Goal: Information Seeking & Learning: Learn about a topic

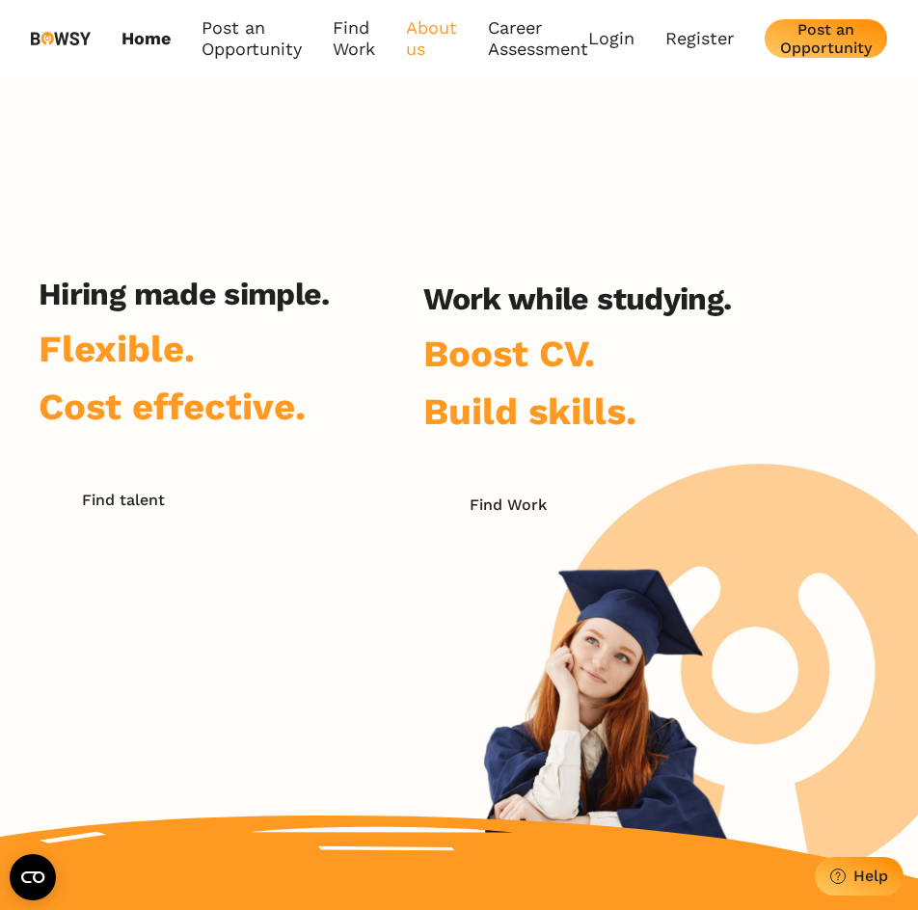
click at [444, 28] on link "About us" at bounding box center [431, 38] width 51 height 43
click at [451, 107] on link "Who we are" at bounding box center [507, 92] width 201 height 33
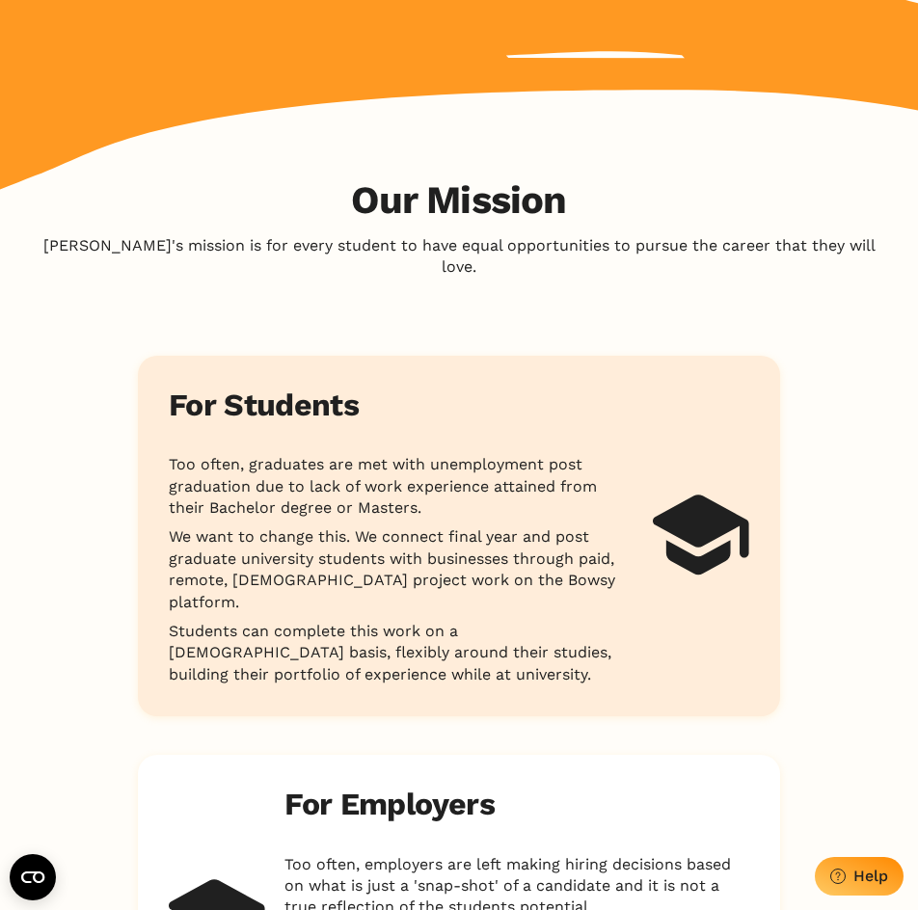
scroll to position [876, 0]
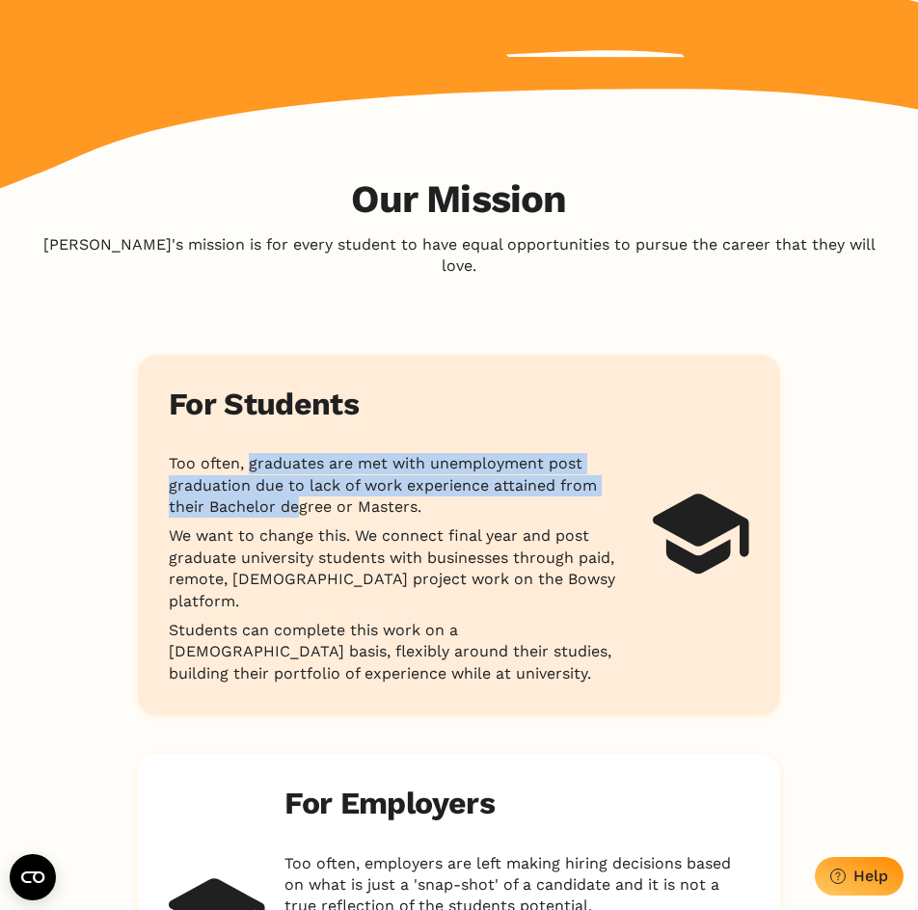
drag, startPoint x: 253, startPoint y: 444, endPoint x: 301, endPoint y: 481, distance: 60.6
click at [301, 481] on p "Too often, graduates are met with unemployment post graduation due to lack of w…" at bounding box center [401, 485] width 465 height 65
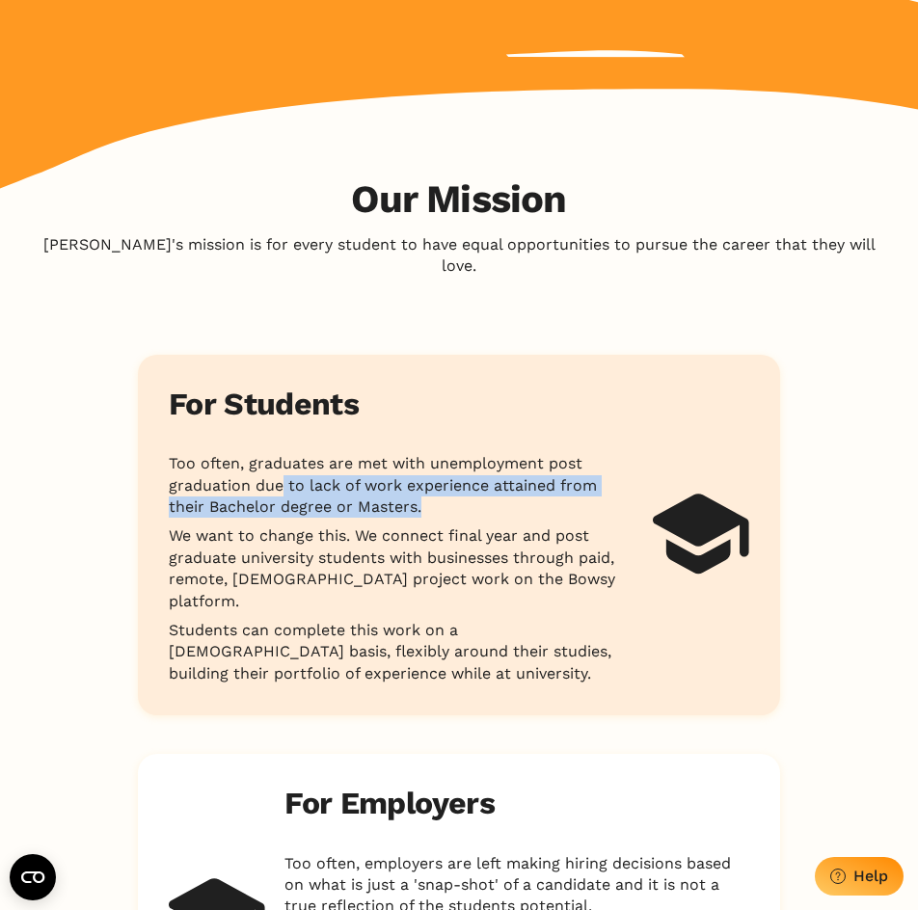
drag, startPoint x: 281, startPoint y: 465, endPoint x: 496, endPoint y: 491, distance: 216.6
click at [496, 491] on p "Too often, graduates are met with unemployment post graduation due to lack of w…" at bounding box center [401, 485] width 465 height 65
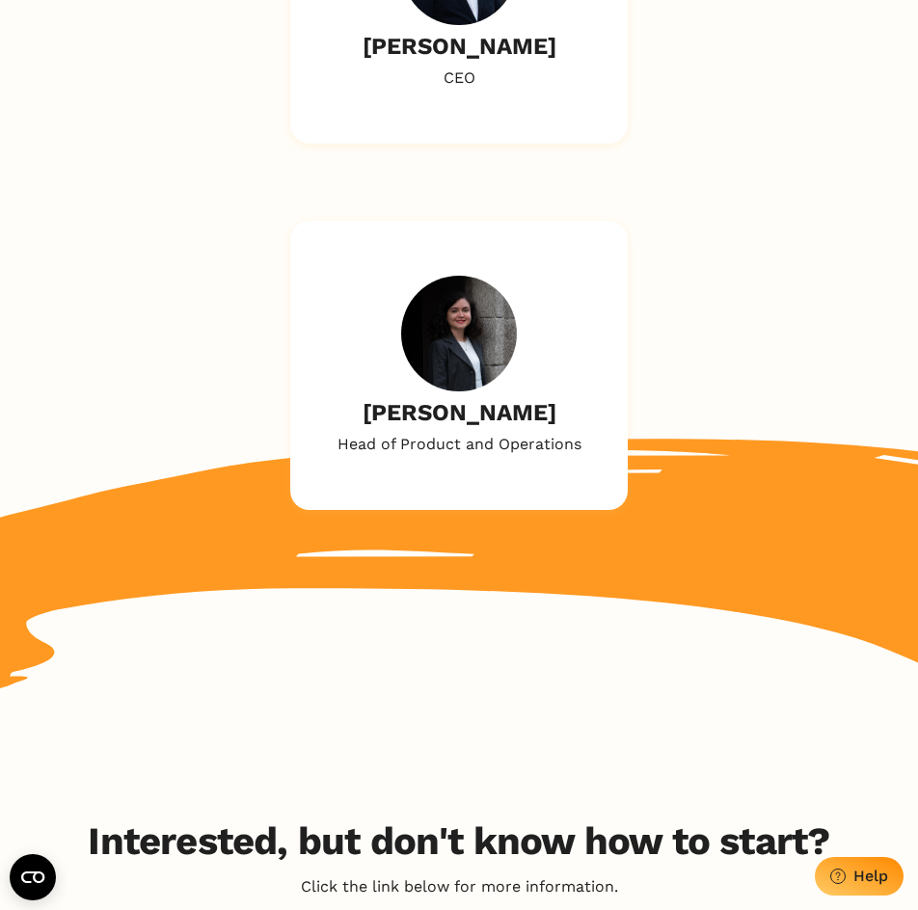
scroll to position [2800, 0]
